Goal: Understand process/instructions

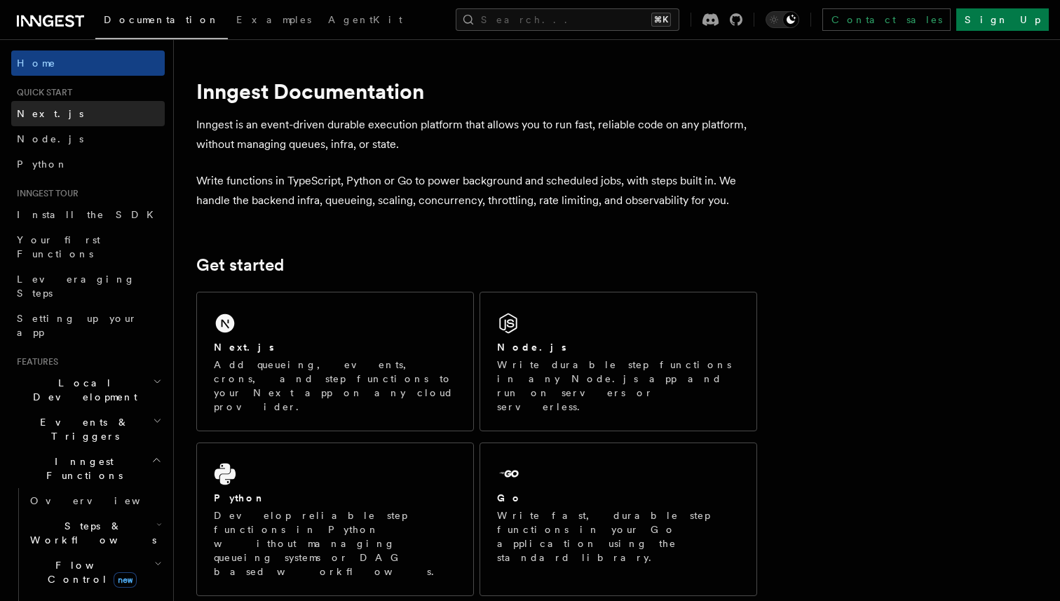
click at [76, 114] on link "Next.js" at bounding box center [88, 113] width 154 height 25
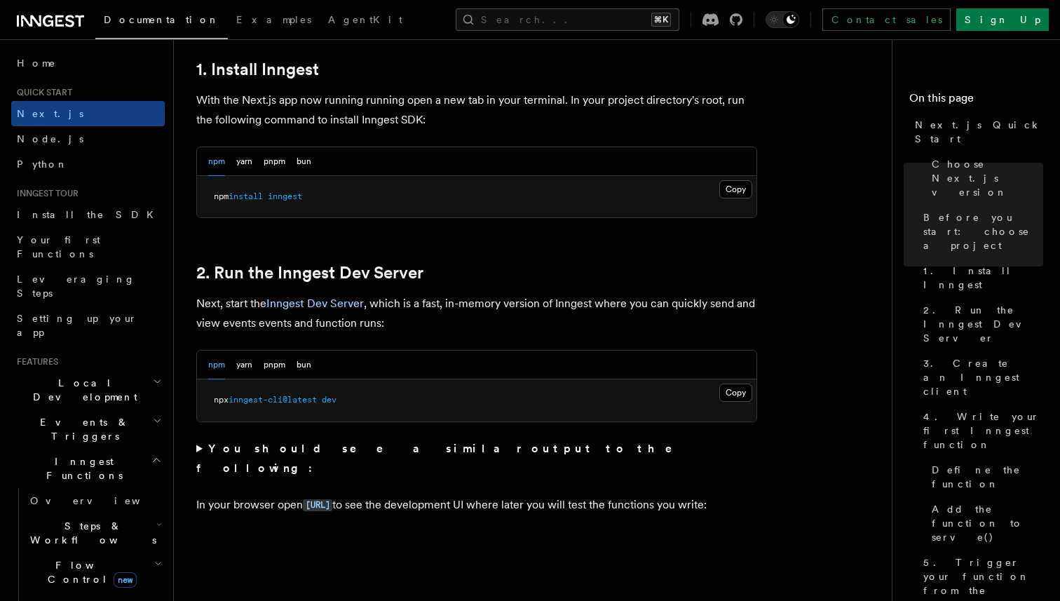
scroll to position [882, 0]
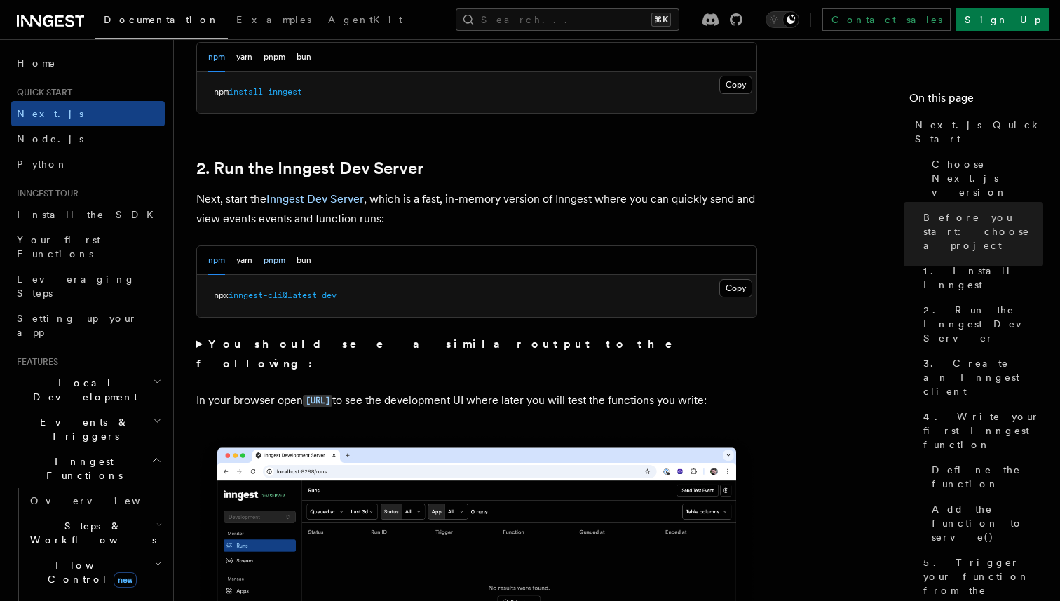
click at [265, 257] on button "pnpm" at bounding box center [275, 260] width 22 height 29
drag, startPoint x: 215, startPoint y: 296, endPoint x: 419, endPoint y: 296, distance: 204.8
click at [419, 296] on pre "pnpm dlx inngest-cli@latest dev" at bounding box center [477, 296] width 560 height 42
copy span "pnpm dlx inngest-cli@latest dev"
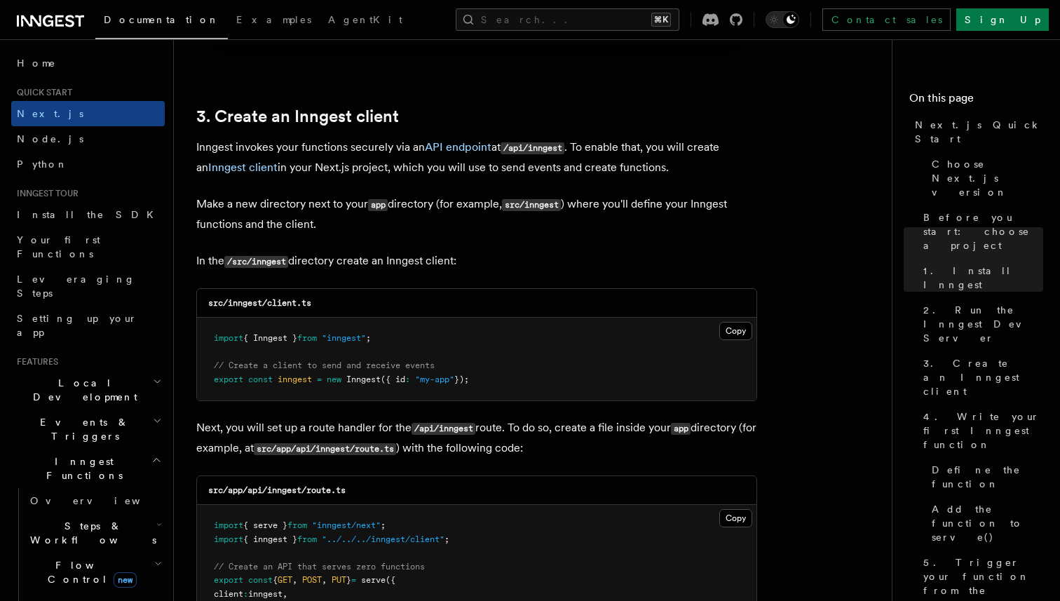
scroll to position [1655, 0]
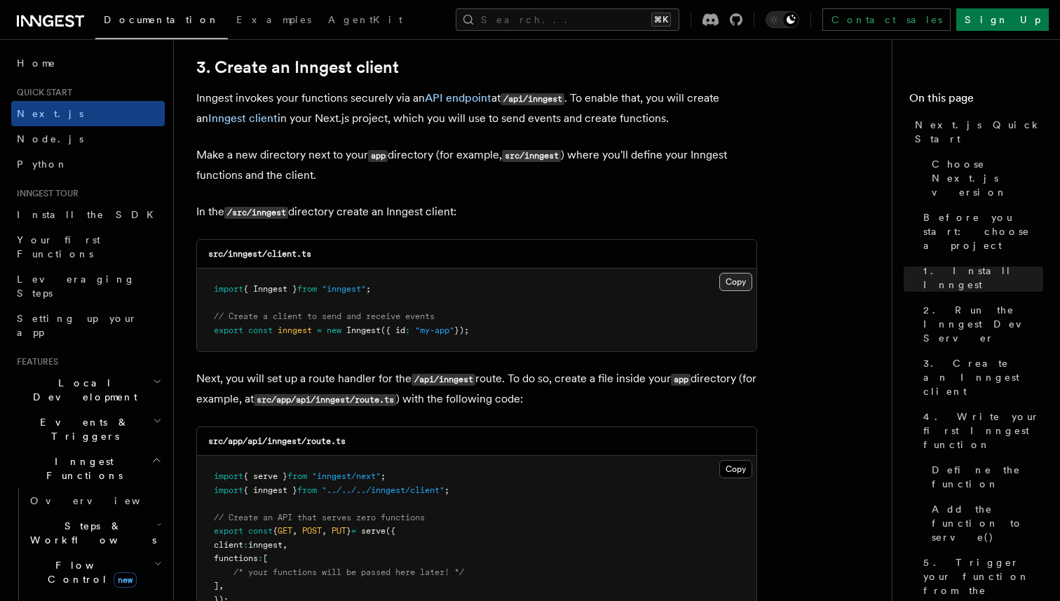
click at [731, 281] on button "Copy Copied" at bounding box center [735, 282] width 33 height 18
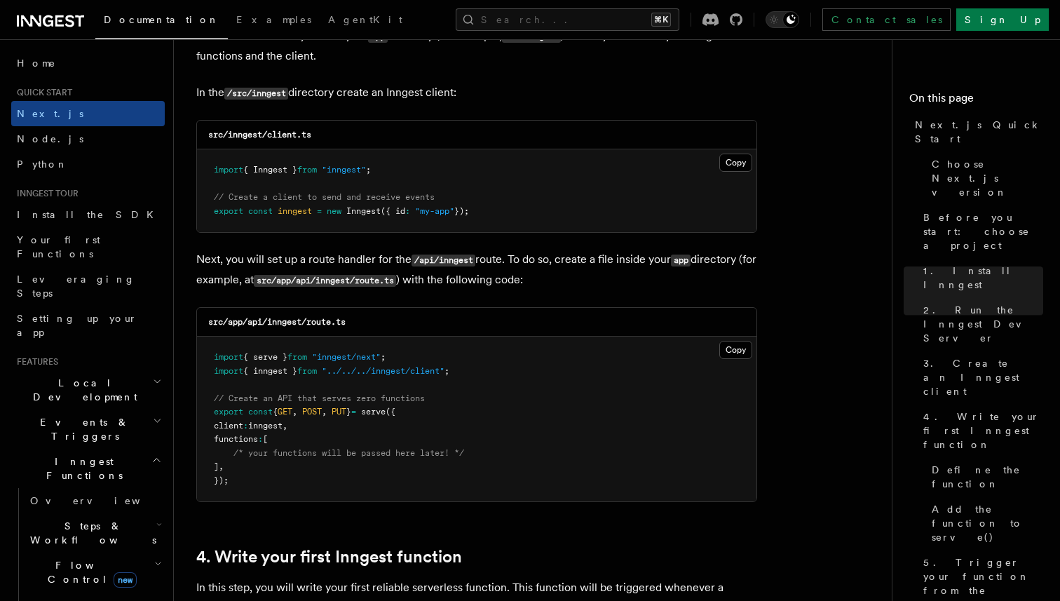
scroll to position [1790, 0]
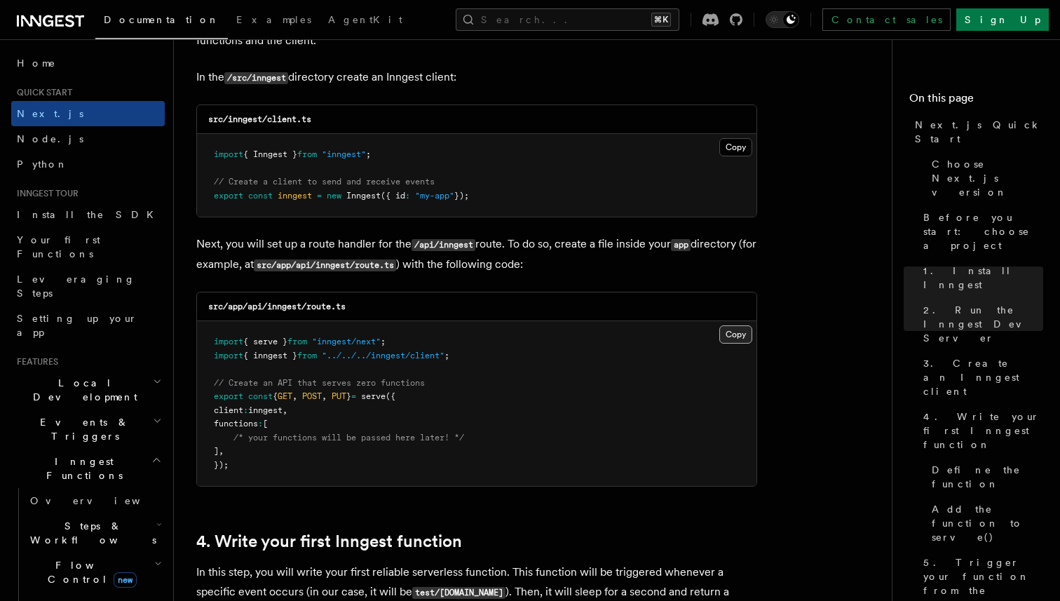
click at [743, 339] on button "Copy Copied" at bounding box center [735, 334] width 33 height 18
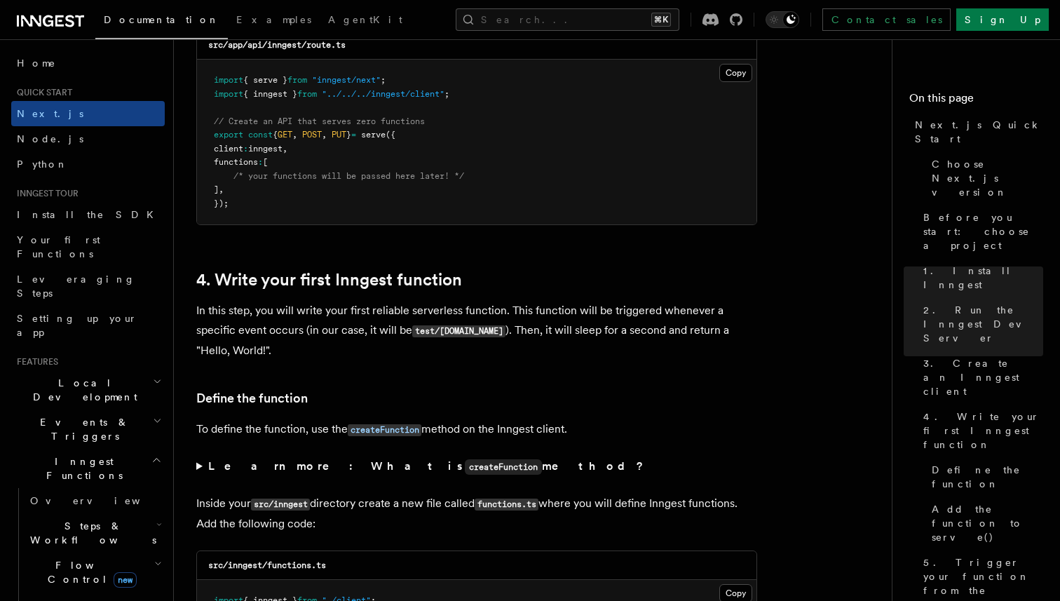
scroll to position [2287, 0]
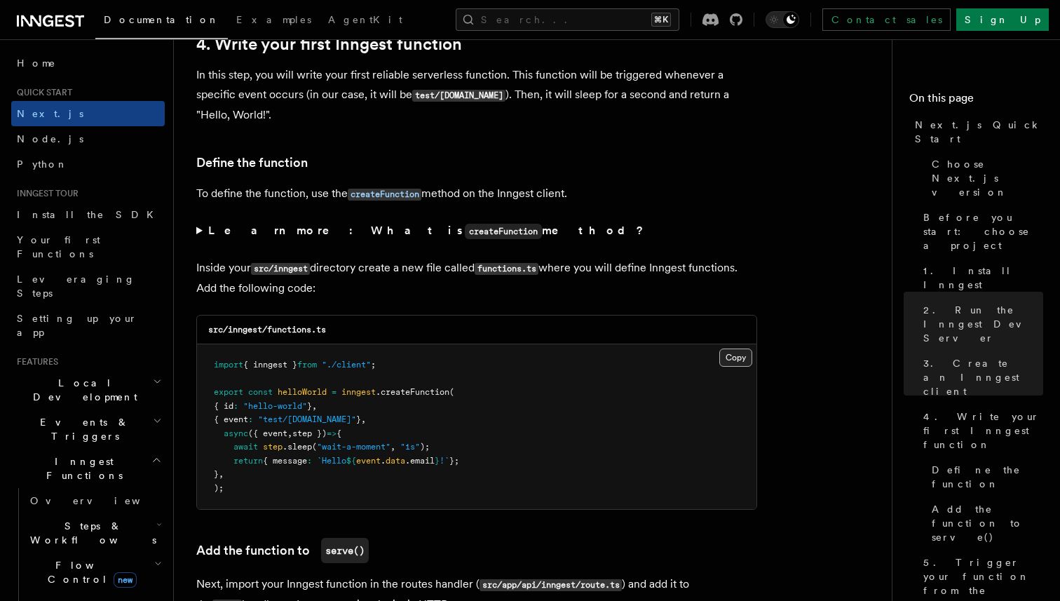
click at [732, 364] on button "Copy Copied" at bounding box center [735, 358] width 33 height 18
